Goal: Find specific page/section: Find specific page/section

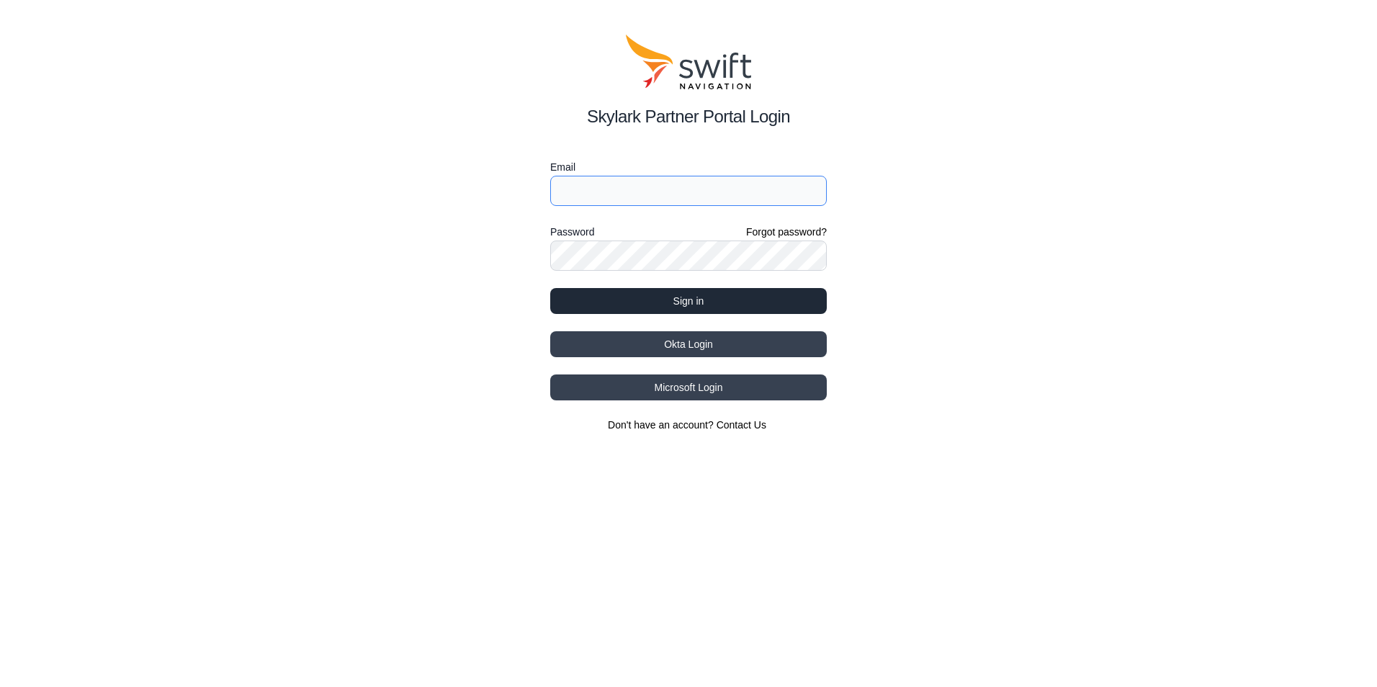
type input "[EMAIL_ADDRESS][PERSON_NAME][DOMAIN_NAME]"
click at [680, 304] on button "Sign in" at bounding box center [688, 301] width 276 height 26
select select
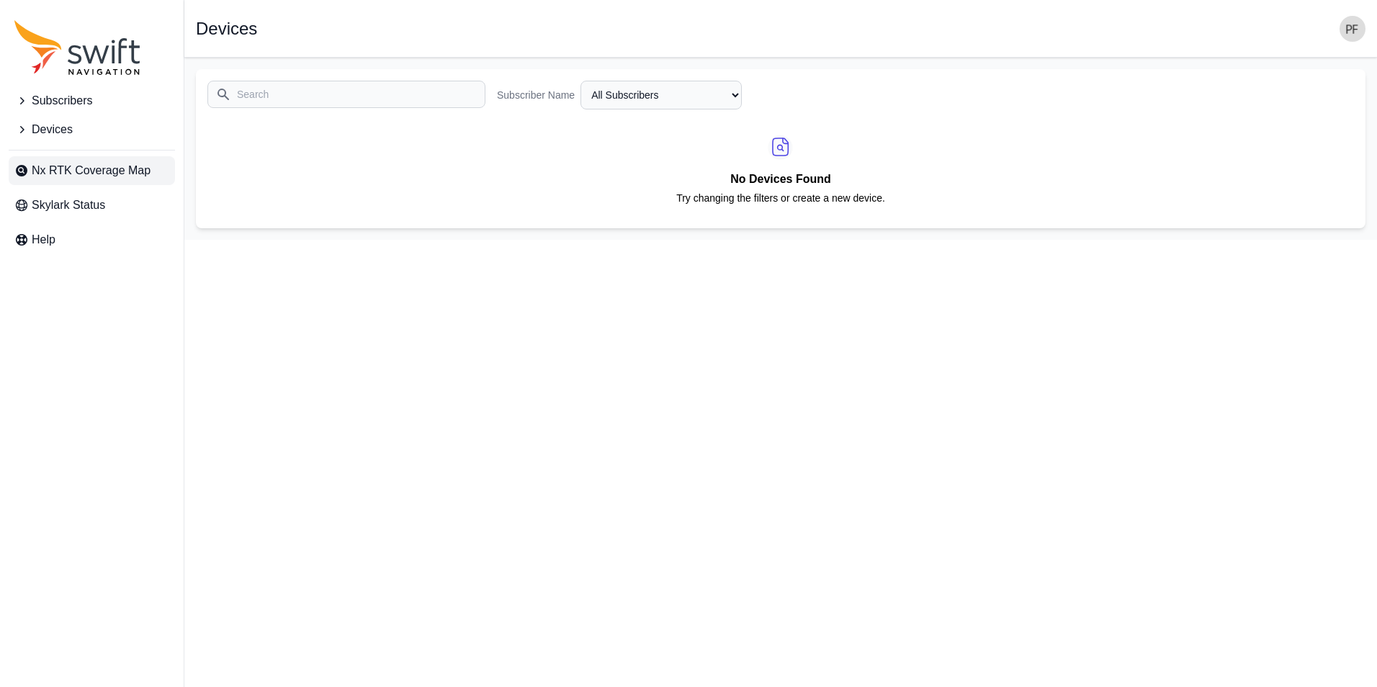
click at [133, 172] on span "Nx RTK Coverage Map" at bounding box center [91, 170] width 119 height 17
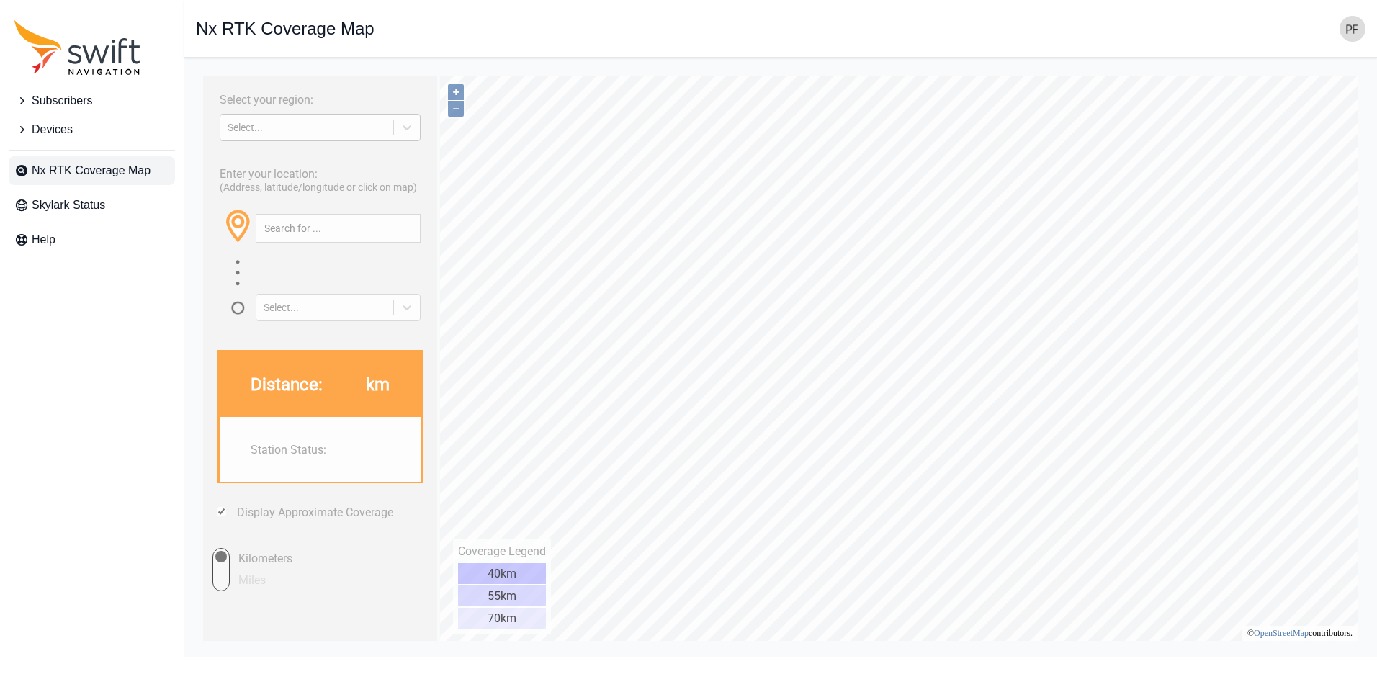
click at [330, 129] on div "Select..." at bounding box center [307, 128] width 158 height 12
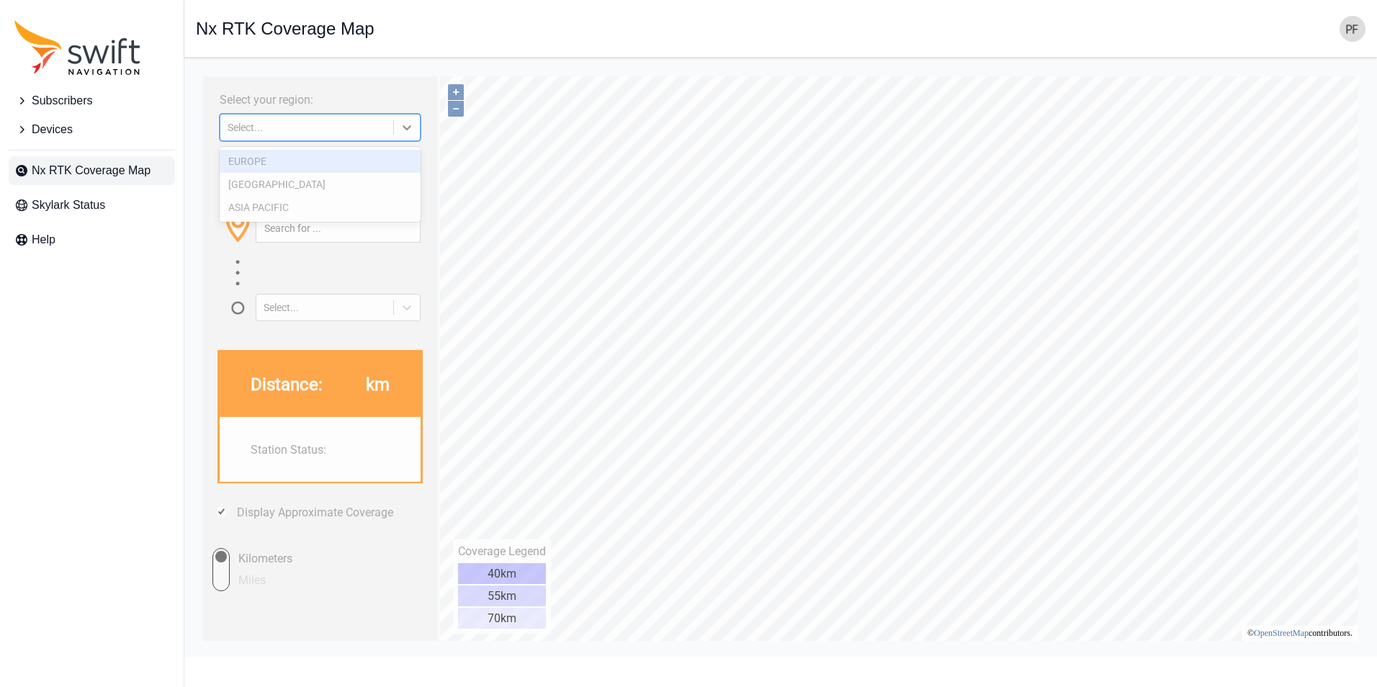
click at [288, 167] on div "EUROPE" at bounding box center [320, 161] width 201 height 23
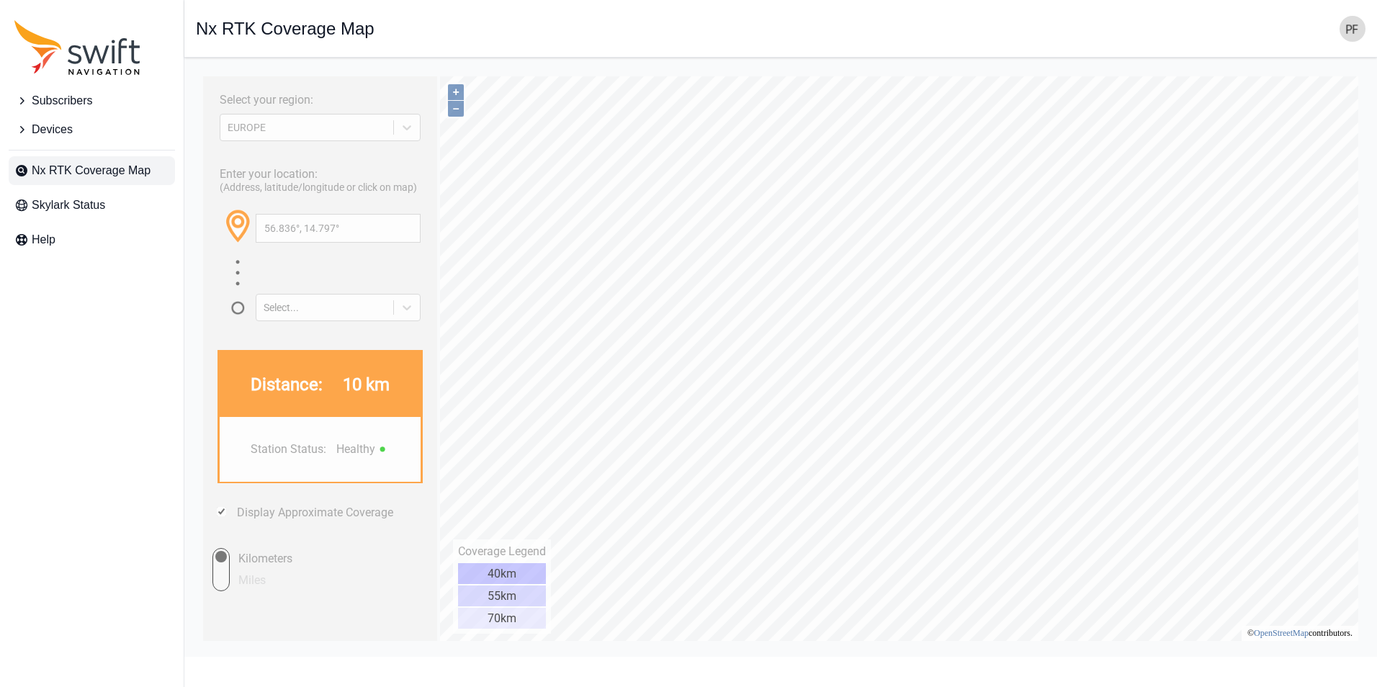
type input "56.893°, 14.799°"
